Goal: Task Accomplishment & Management: Complete application form

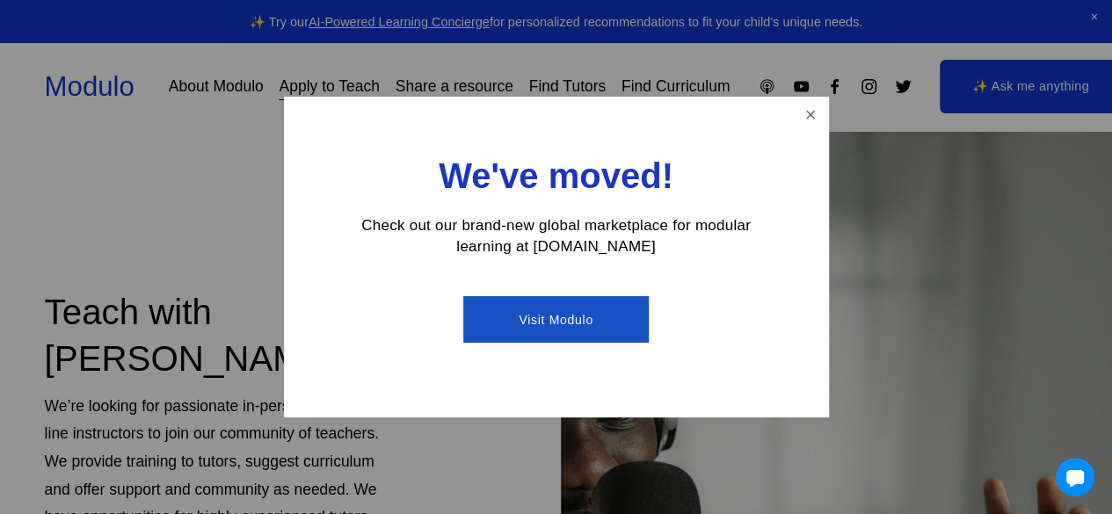
click at [563, 320] on link "Visit Modulo" at bounding box center [556, 319] width 186 height 47
click at [807, 113] on link "Close" at bounding box center [810, 114] width 31 height 31
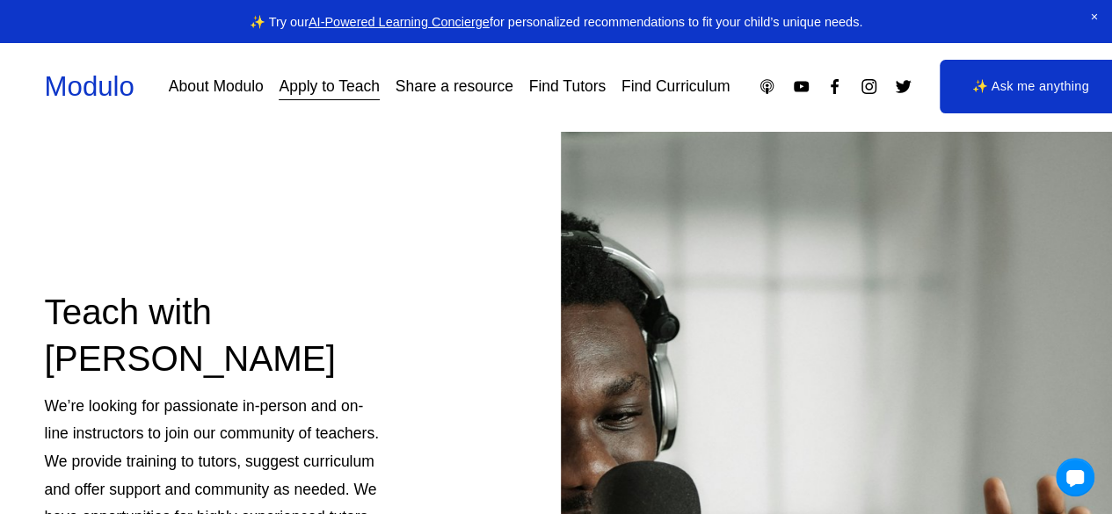
click at [309, 98] on link "Apply to Teach" at bounding box center [329, 86] width 100 height 31
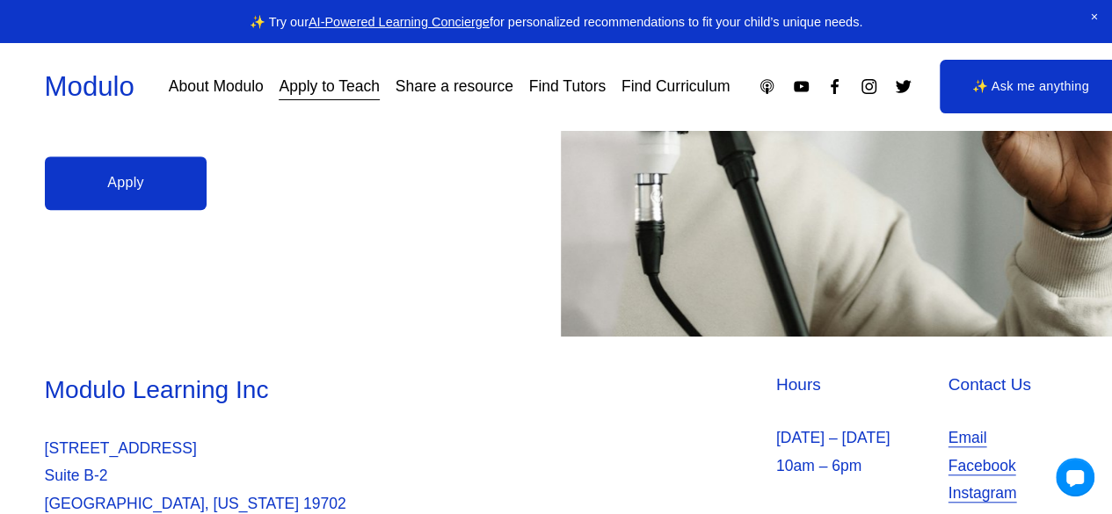
scroll to position [494, 0]
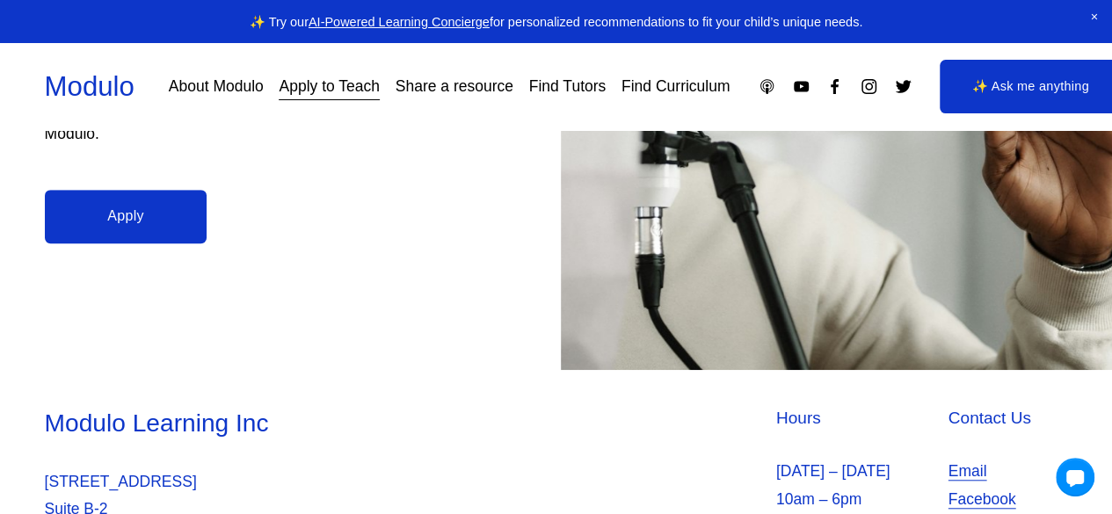
click at [148, 201] on link "Apply" at bounding box center [126, 217] width 163 height 54
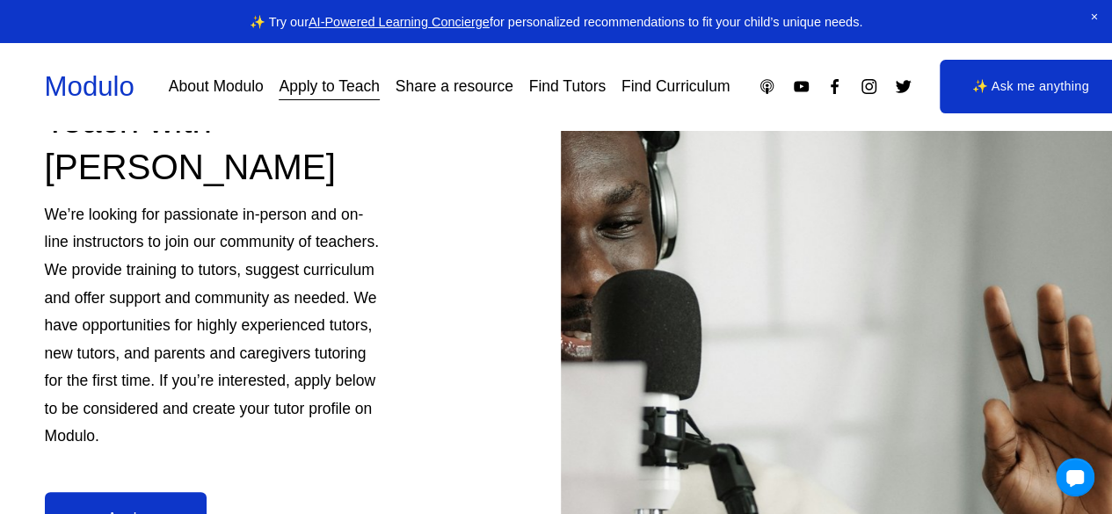
scroll to position [0, 0]
